Goal: Task Accomplishment & Management: Manage account settings

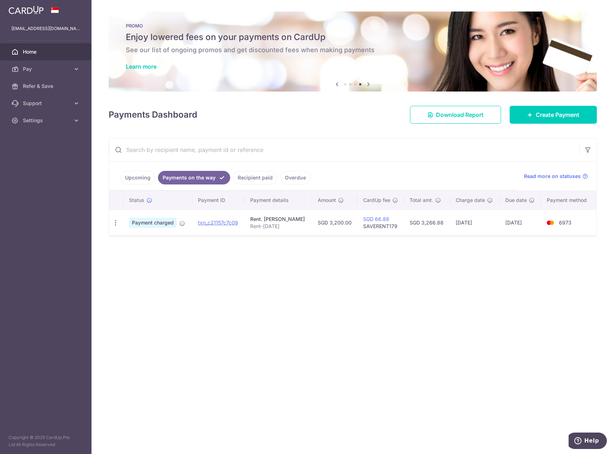
click at [208, 180] on link "Payments on the way" at bounding box center [194, 178] width 72 height 14
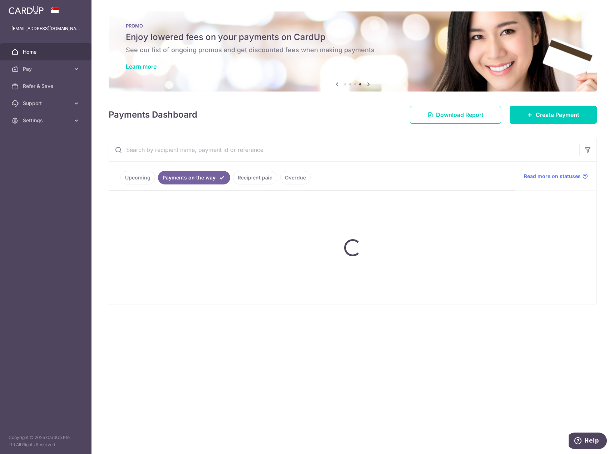
click at [272, 175] on ul "Upcoming Payments on the way Recipient paid Overdue" at bounding box center [312, 176] width 406 height 29
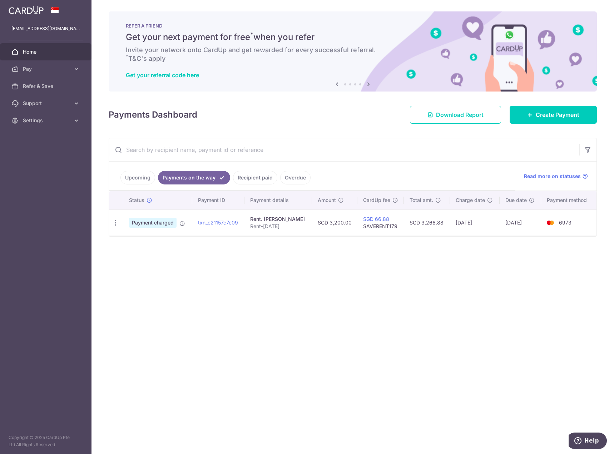
drag, startPoint x: 144, startPoint y: 37, endPoint x: 201, endPoint y: 55, distance: 60.0
click at [201, 55] on div "REFER A FRIEND Get your next payment for free * when you refer Invite your netw…" at bounding box center [353, 51] width 488 height 80
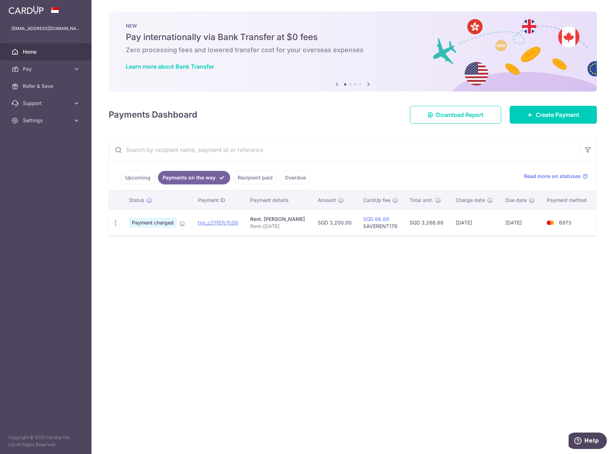
drag, startPoint x: 213, startPoint y: 37, endPoint x: 220, endPoint y: 44, distance: 9.6
click at [220, 44] on div "NEW Pay internationally via Bank Transfer at $0 fees Zero processing fees and l…" at bounding box center [353, 46] width 488 height 71
drag, startPoint x: 274, startPoint y: 36, endPoint x: 299, endPoint y: 39, distance: 24.9
click at [299, 39] on h5 "Pay internationally via Bank Transfer at $0 fees" at bounding box center [353, 36] width 454 height 11
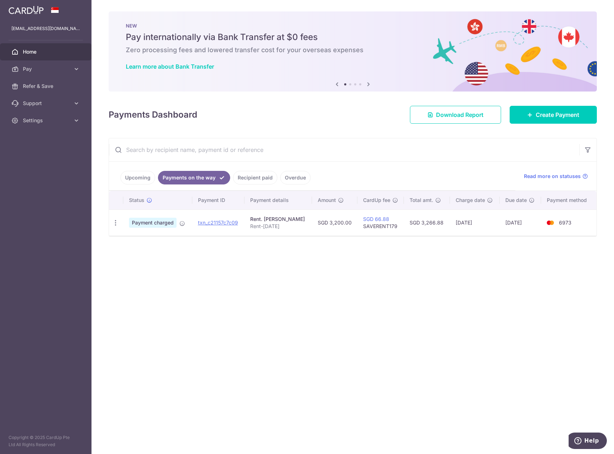
click at [299, 39] on h5 "Pay internationally via Bank Transfer at $0 fees" at bounding box center [353, 36] width 454 height 11
drag, startPoint x: 152, startPoint y: 116, endPoint x: 198, endPoint y: 116, distance: 45.7
click at [198, 116] on div "Payments Dashboard Download Report Create Payment" at bounding box center [353, 113] width 488 height 21
drag, startPoint x: 107, startPoint y: 115, endPoint x: 209, endPoint y: 115, distance: 101.8
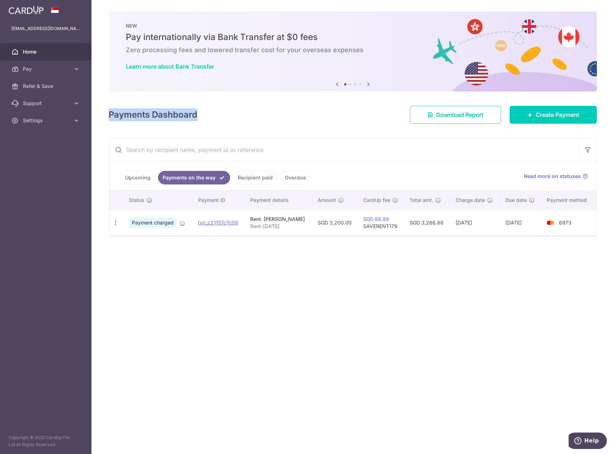
click at [209, 115] on div "× Pause Schedule Pause all future payments in this series Pause just this one p…" at bounding box center [352, 227] width 522 height 454
click at [209, 115] on div "Payments Dashboard Download Report Create Payment" at bounding box center [353, 113] width 488 height 21
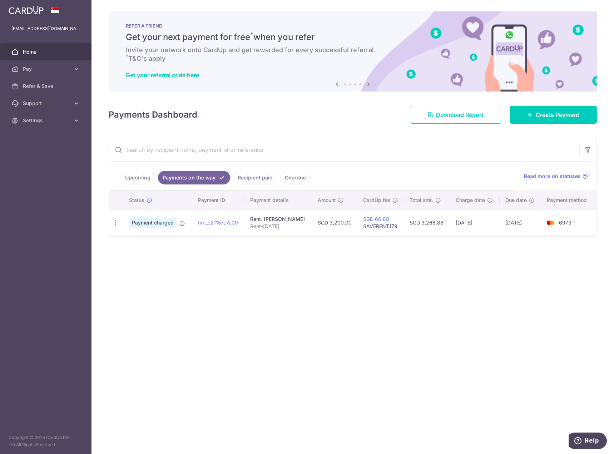
drag, startPoint x: 171, startPoint y: 148, endPoint x: 348, endPoint y: 149, distance: 176.9
click at [348, 149] on input "text" at bounding box center [344, 149] width 470 height 23
click at [337, 84] on icon at bounding box center [337, 84] width 9 height 9
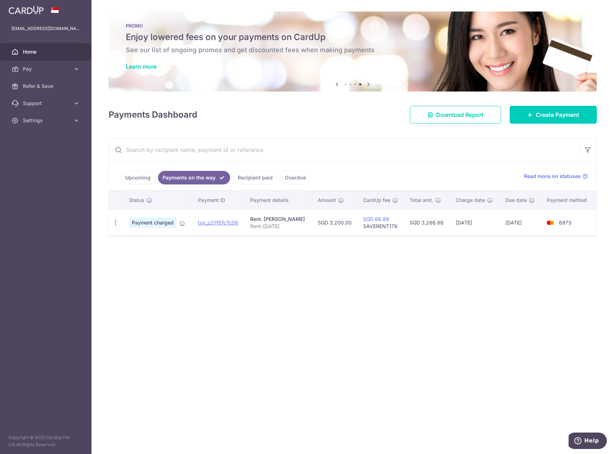
click at [367, 84] on icon at bounding box center [368, 84] width 9 height 9
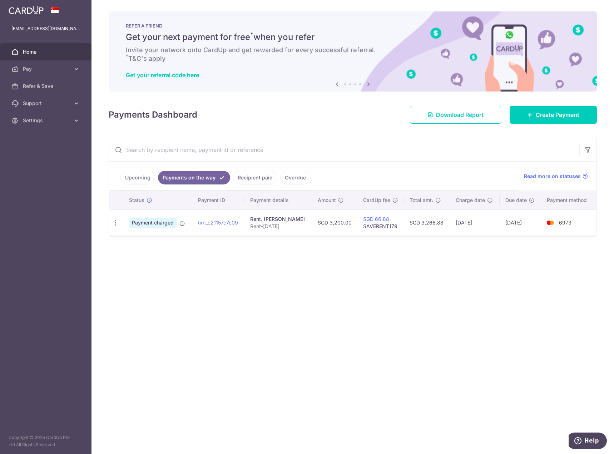
click at [337, 84] on icon at bounding box center [337, 84] width 9 height 9
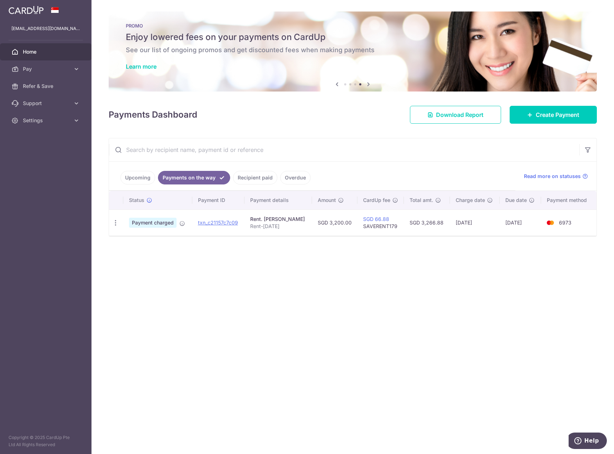
click at [337, 84] on icon at bounding box center [337, 84] width 9 height 9
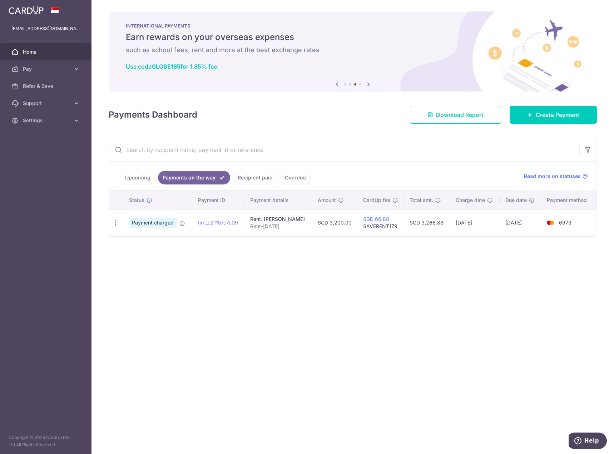
click at [337, 84] on icon at bounding box center [337, 84] width 9 height 9
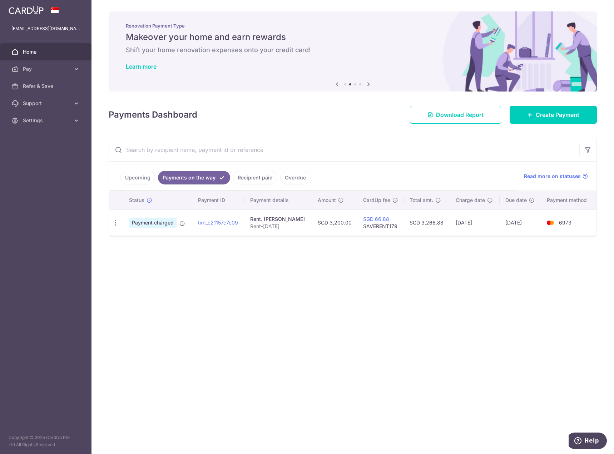
click at [337, 84] on icon at bounding box center [337, 84] width 9 height 9
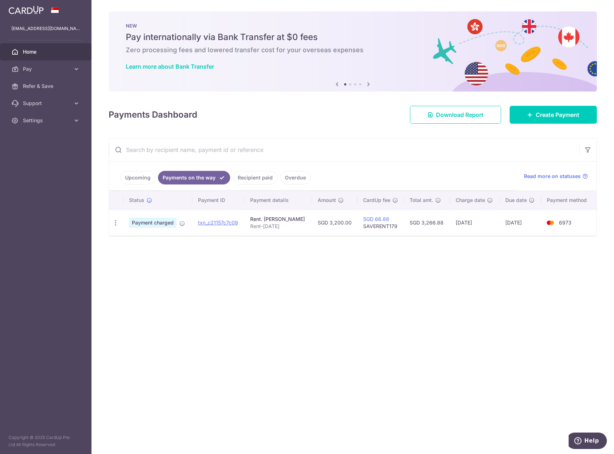
drag, startPoint x: 271, startPoint y: 31, endPoint x: 324, endPoint y: 36, distance: 52.8
click at [324, 36] on h5 "Pay internationally via Bank Transfer at $0 fees" at bounding box center [353, 36] width 454 height 11
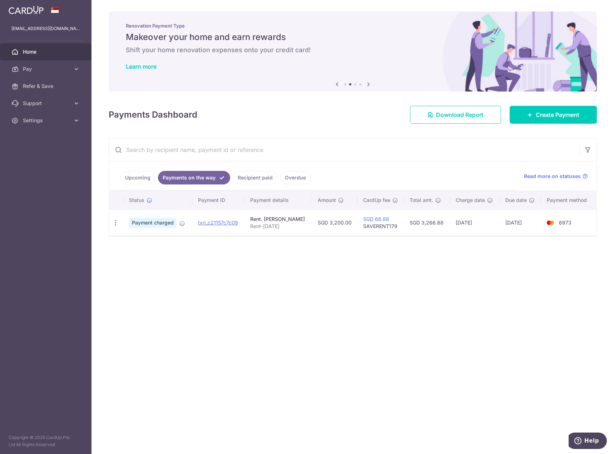
drag, startPoint x: 175, startPoint y: 34, endPoint x: 273, endPoint y: 37, distance: 97.9
click at [273, 37] on h5 "Makeover your home and earn rewards" at bounding box center [353, 36] width 454 height 11
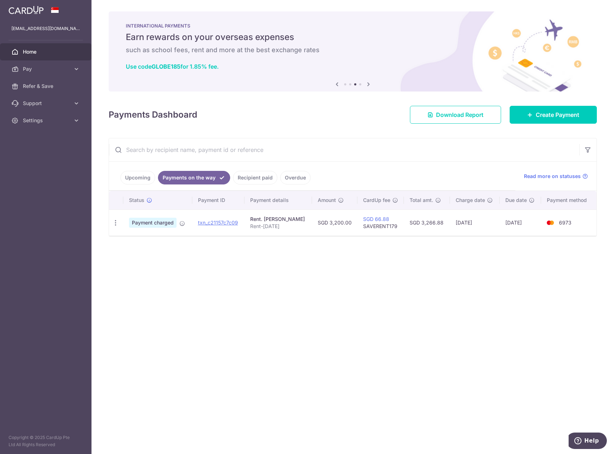
click at [273, 37] on h5 "Earn rewards on your overseas expenses" at bounding box center [353, 36] width 454 height 11
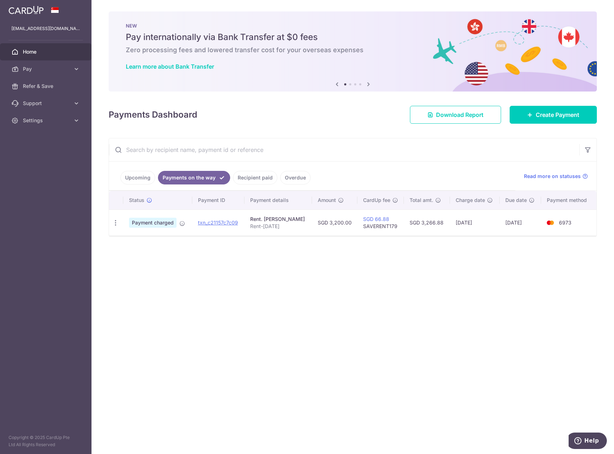
click at [205, 178] on link "Payments on the way" at bounding box center [194, 178] width 72 height 14
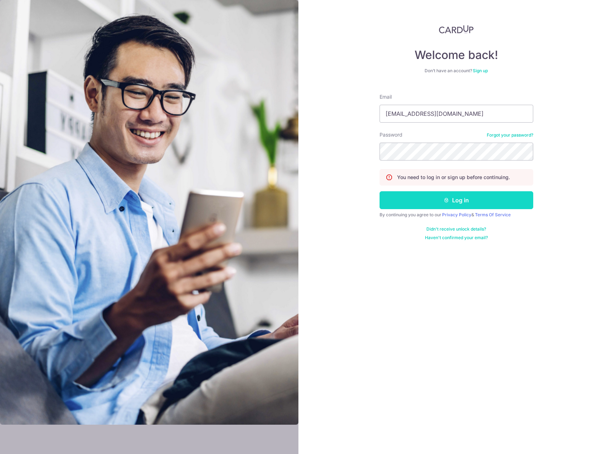
click at [489, 204] on button "Log in" at bounding box center [456, 200] width 154 height 18
